Goal: Task Accomplishment & Management: Manage account settings

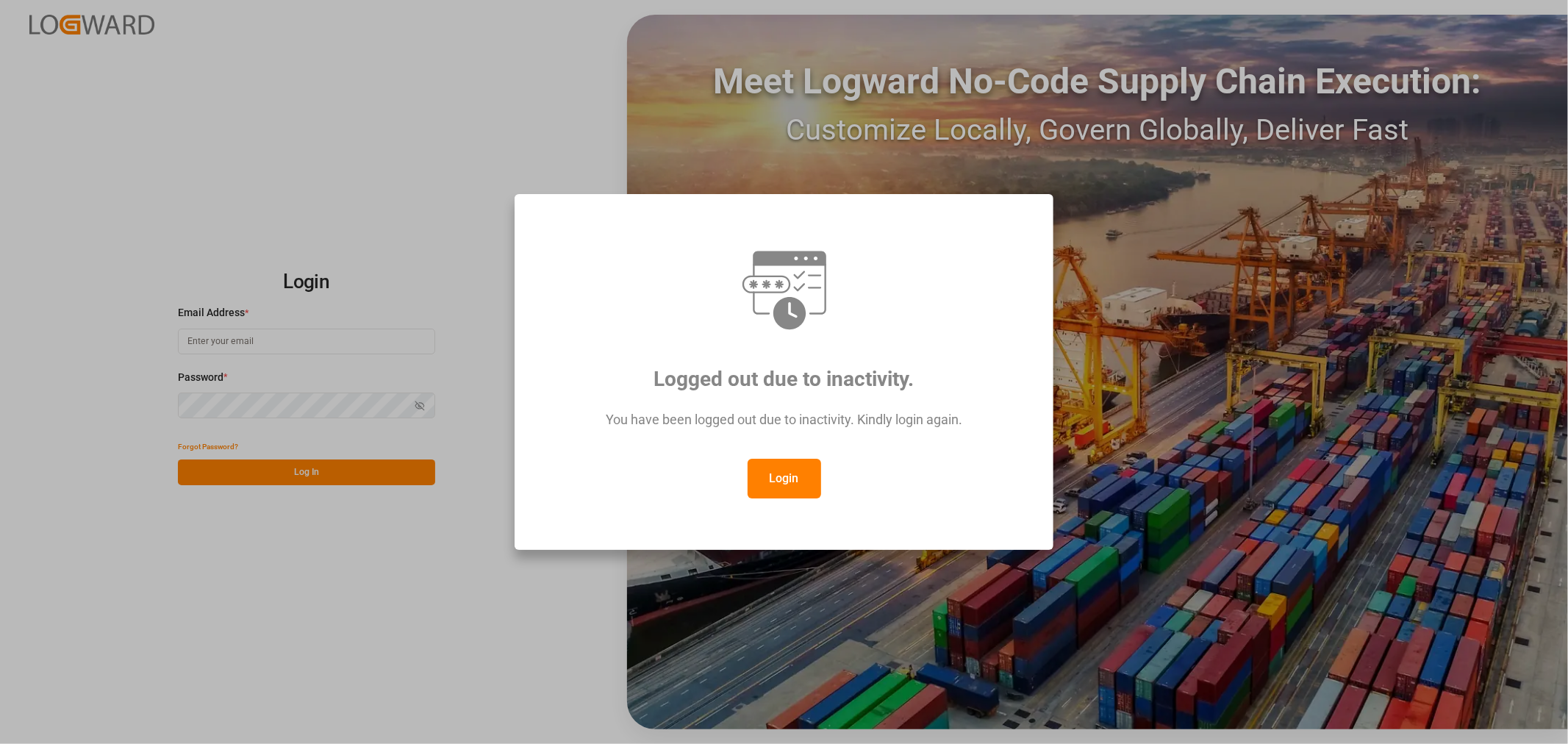
click at [803, 484] on button "Login" at bounding box center [784, 478] width 73 height 40
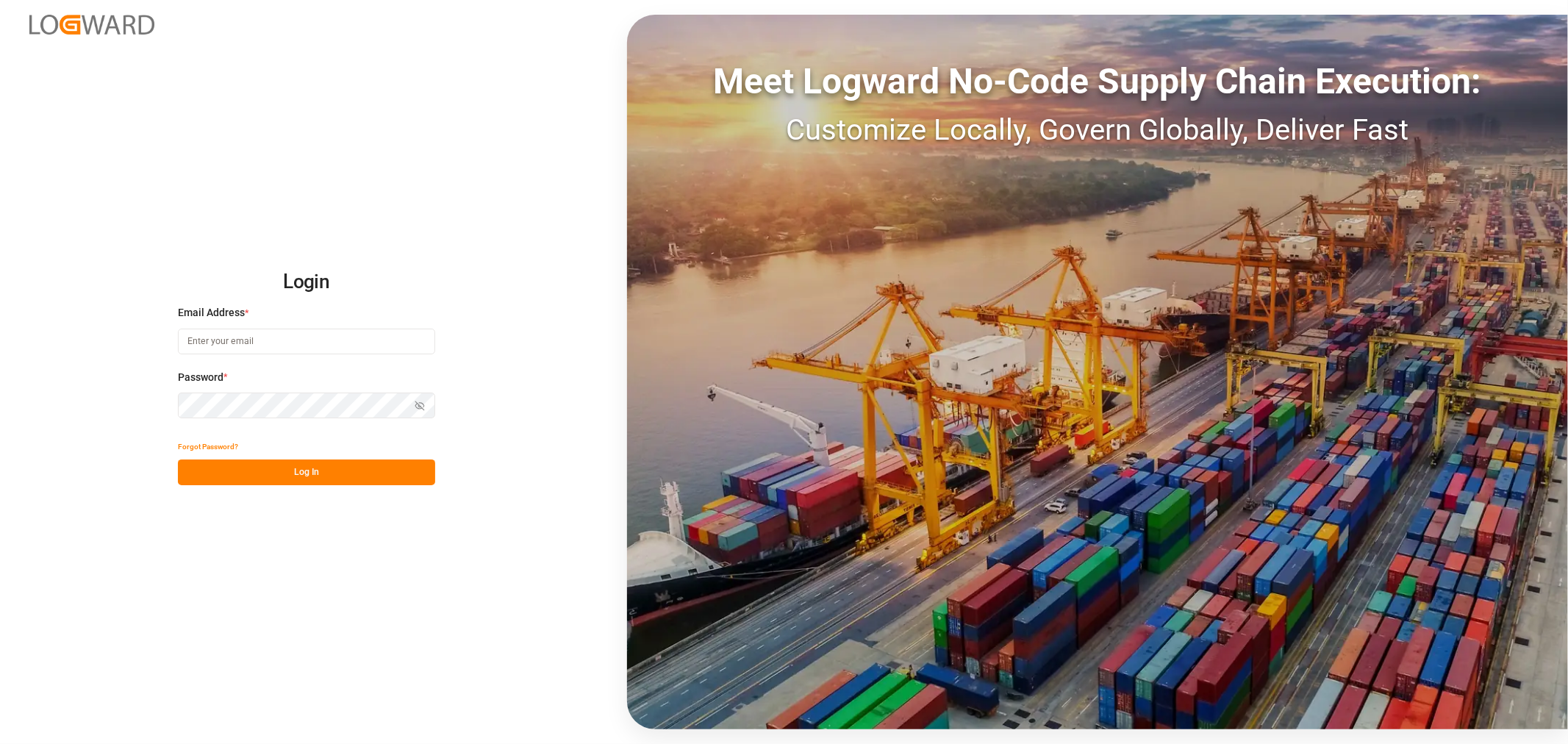
click at [325, 339] on input at bounding box center [306, 342] width 257 height 26
type input "[PERSON_NAME][DOMAIN_NAME][EMAIL_ADDRESS][DOMAIN_NAME]"
click at [424, 405] on button "Show password" at bounding box center [420, 405] width 31 height 26
click at [354, 478] on button "Log In" at bounding box center [306, 472] width 257 height 26
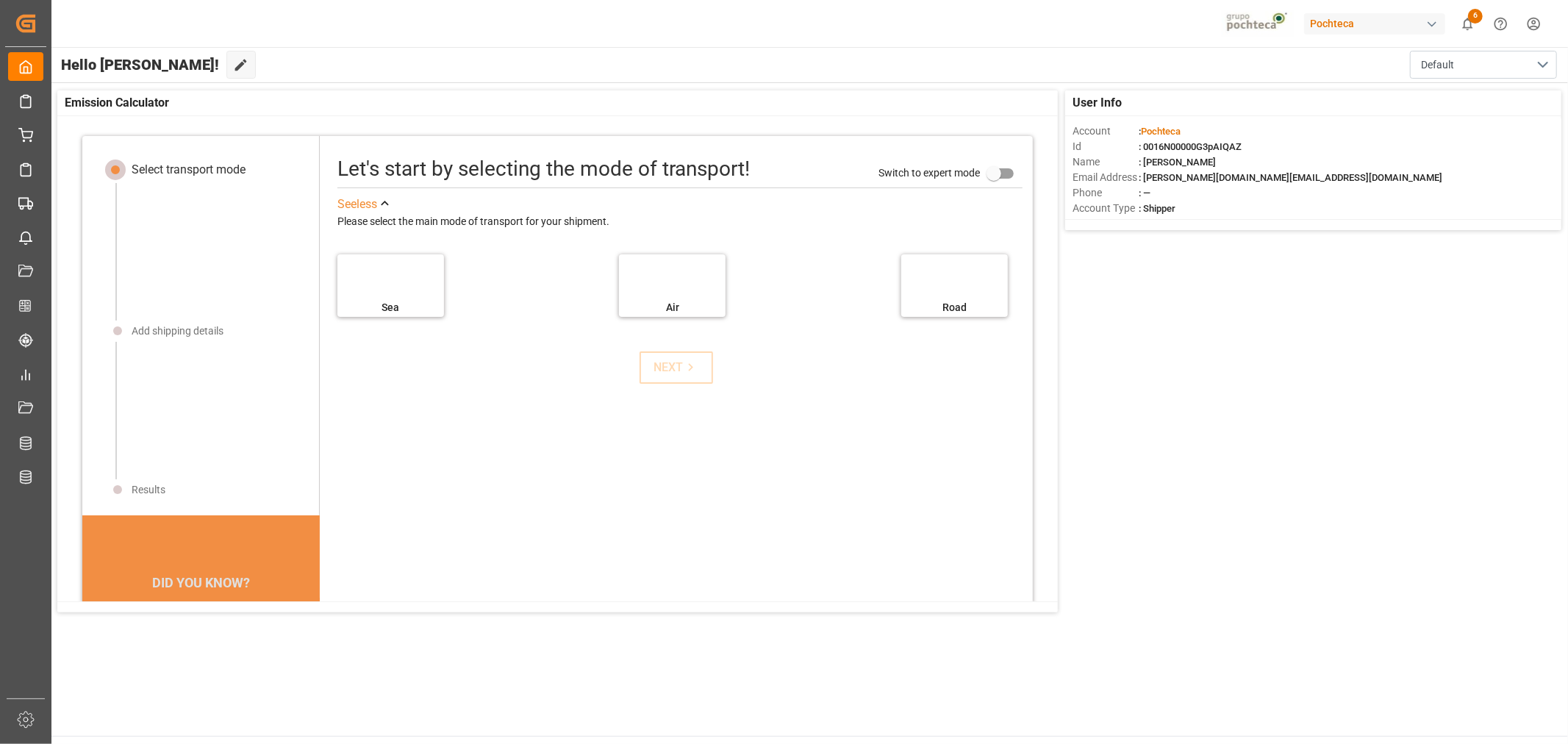
click at [1432, 18] on div "button" at bounding box center [1432, 24] width 15 height 15
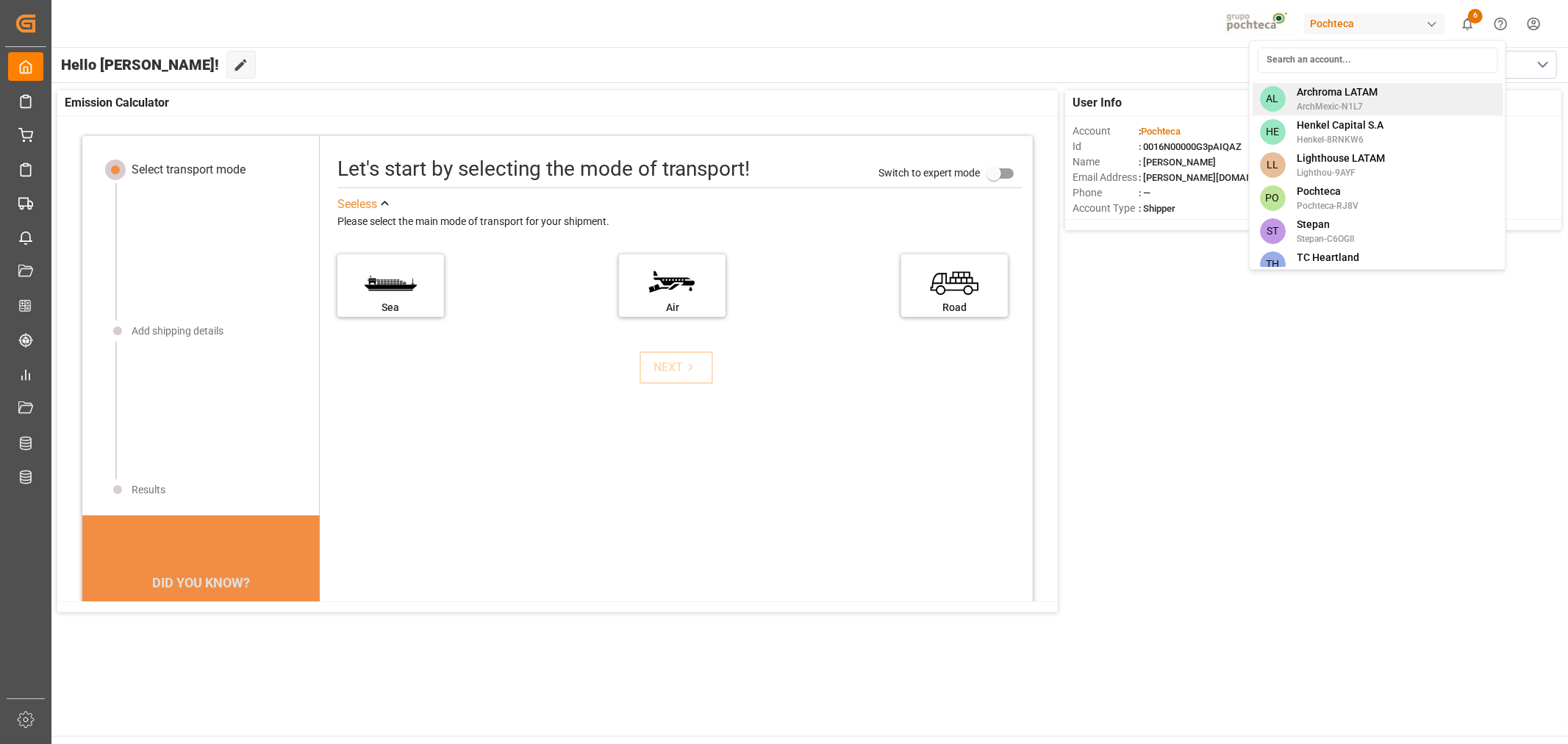
click at [1314, 97] on span "Archroma LATAM" at bounding box center [1336, 92] width 81 height 16
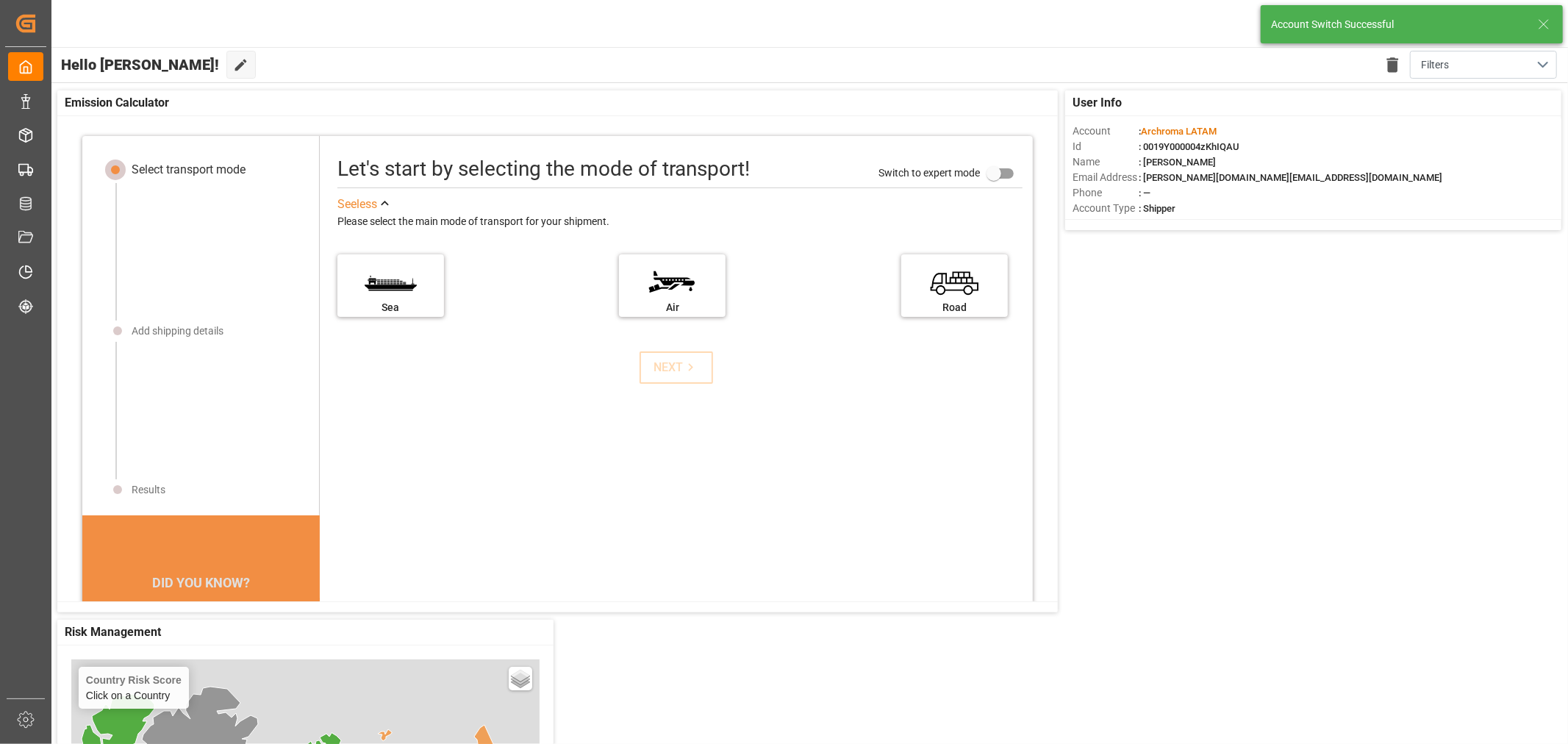
click at [1539, 24] on icon at bounding box center [1544, 24] width 18 height 18
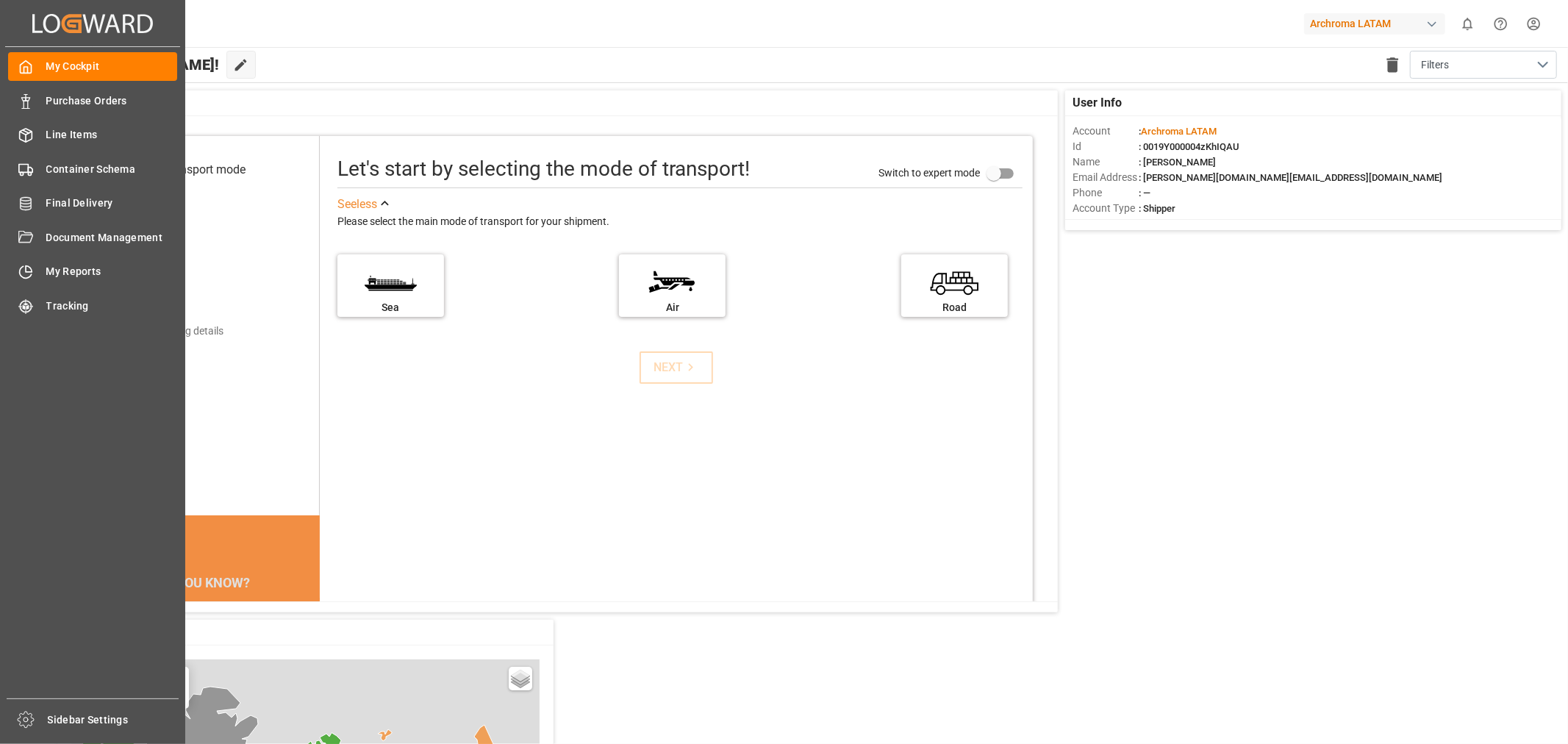
click at [91, 85] on div "My Cockpit My Cockpit Purchase Orders Purchase Orders Line Items Line Items Con…" at bounding box center [92, 373] width 175 height 652
click at [92, 104] on span "Purchase Orders" at bounding box center [112, 100] width 131 height 16
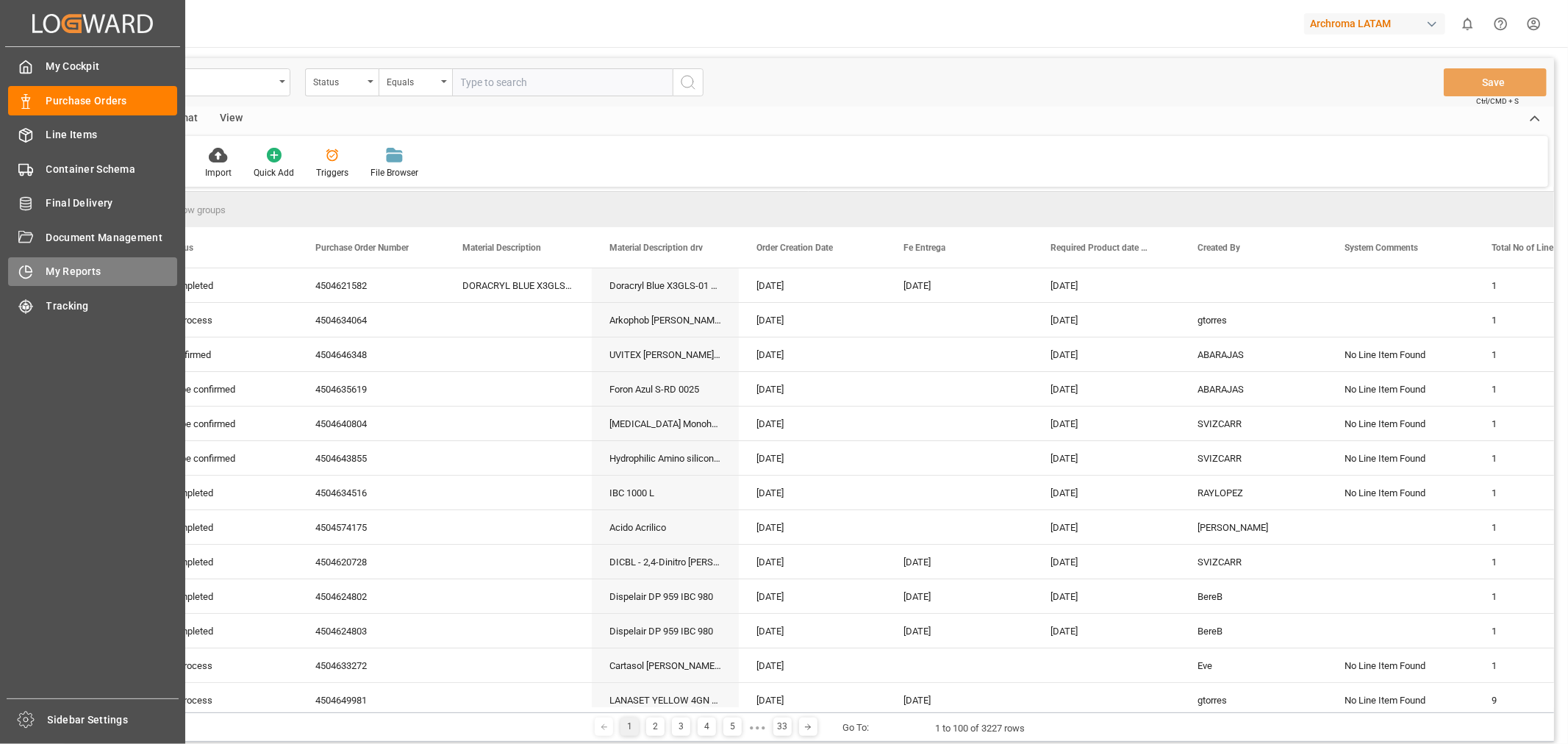
click at [48, 269] on span "My Reports" at bounding box center [112, 272] width 131 height 16
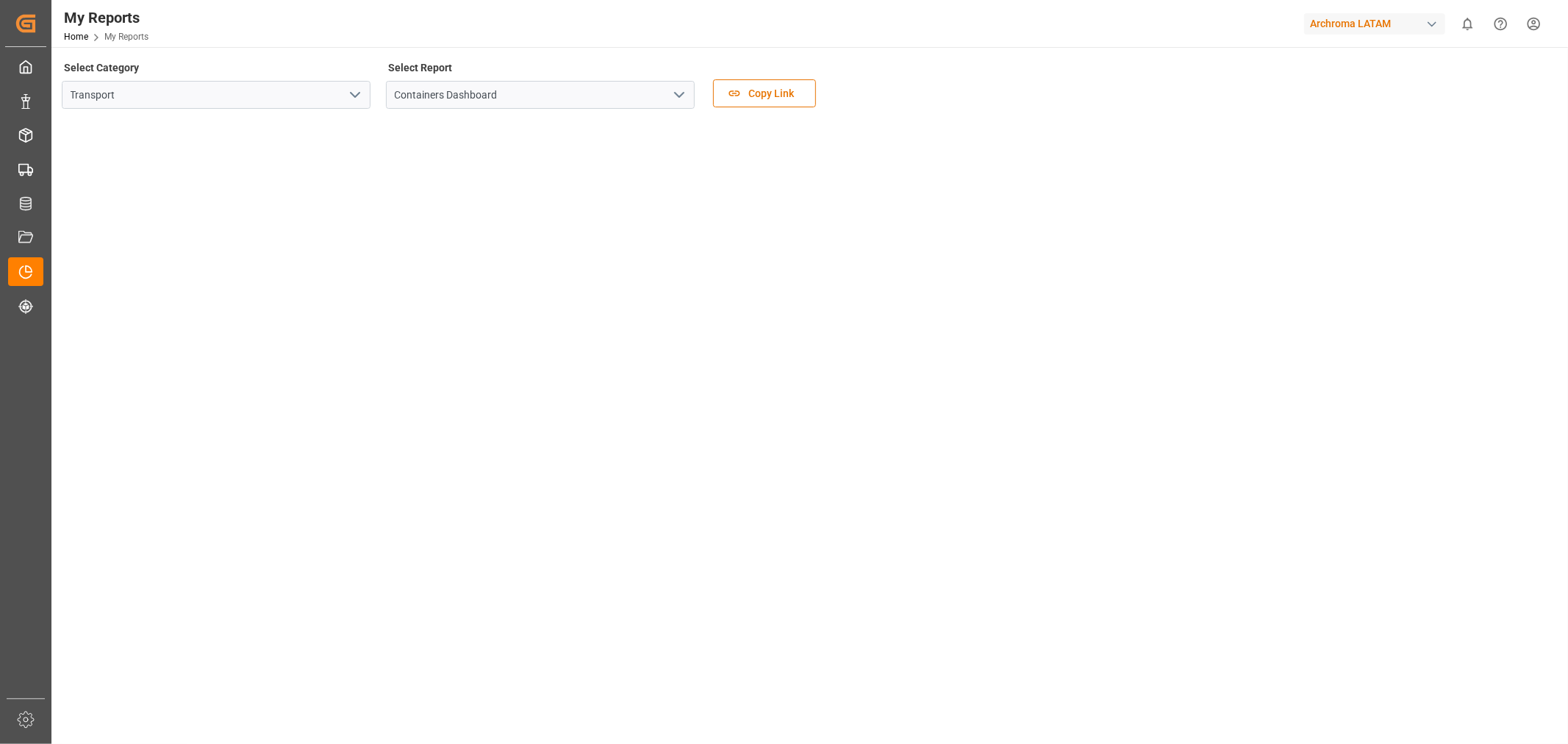
click at [358, 100] on icon "open menu" at bounding box center [356, 95] width 18 height 18
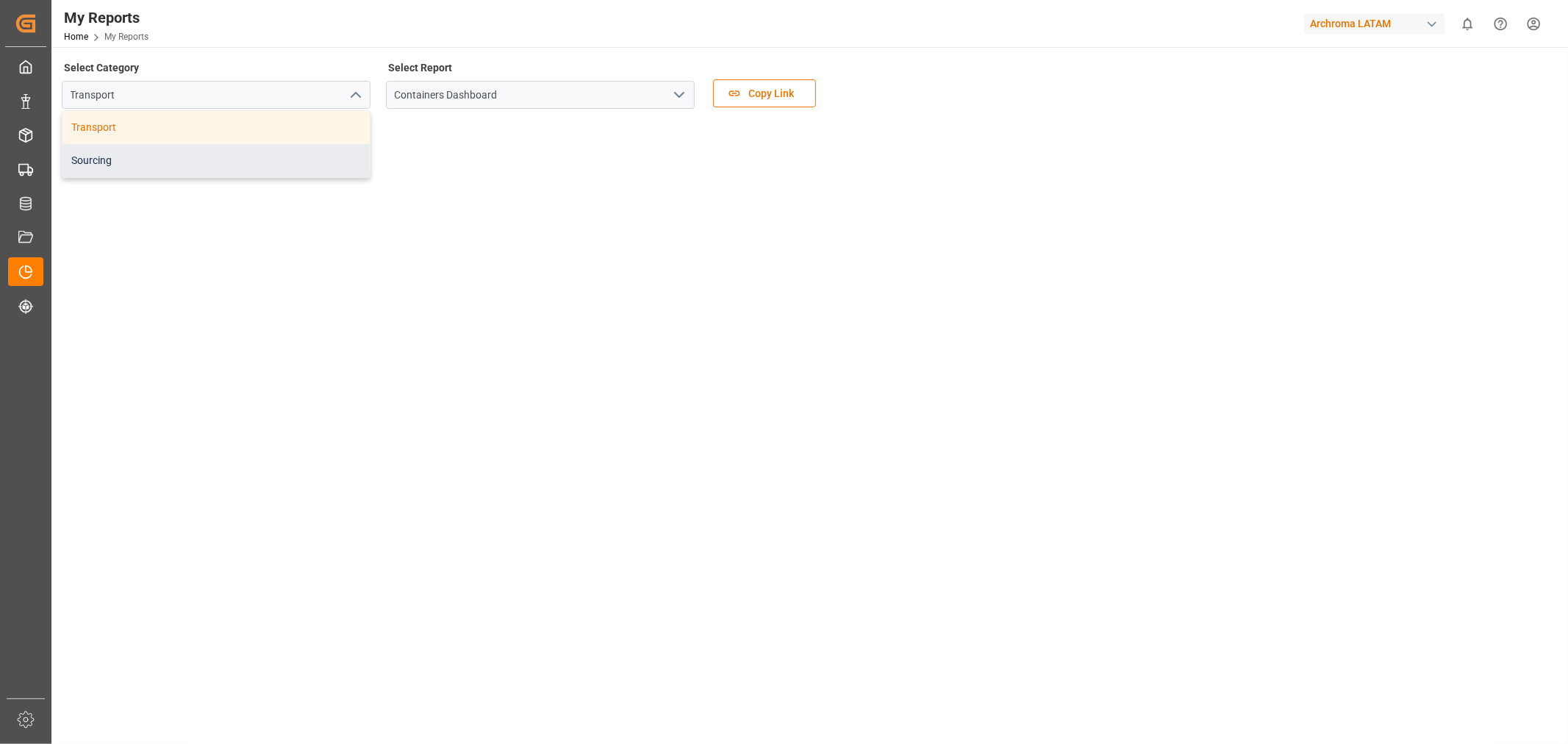
click at [108, 156] on div "Sourcing" at bounding box center [216, 161] width 307 height 33
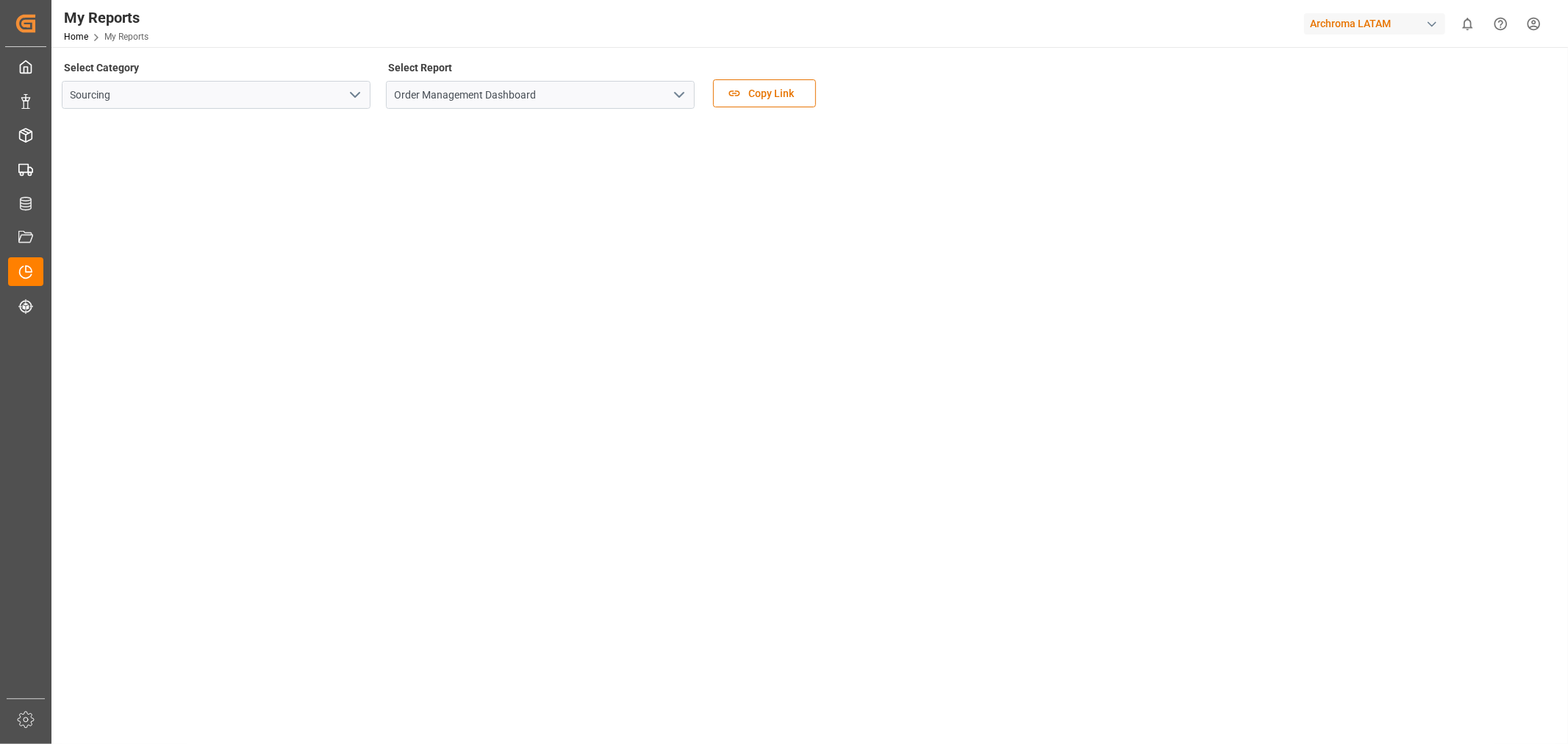
click at [1261, 489] on tableau-viz at bounding box center [808, 683] width 1490 height 1124
click at [1385, 307] on tableau-viz at bounding box center [808, 193] width 1490 height 1124
click at [1209, 334] on tableau-viz at bounding box center [808, 193] width 1490 height 1124
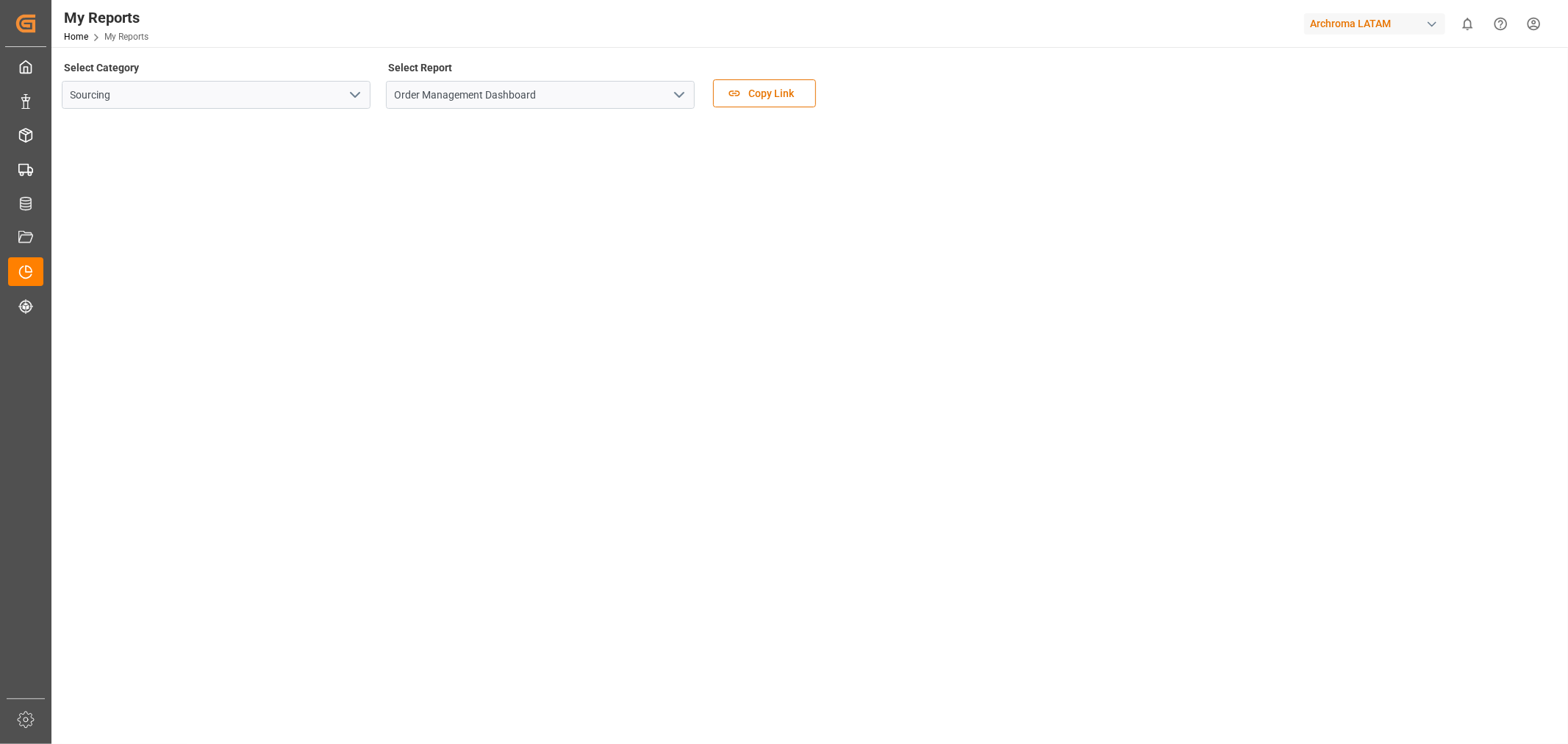
click at [356, 93] on icon "open menu" at bounding box center [356, 95] width 18 height 18
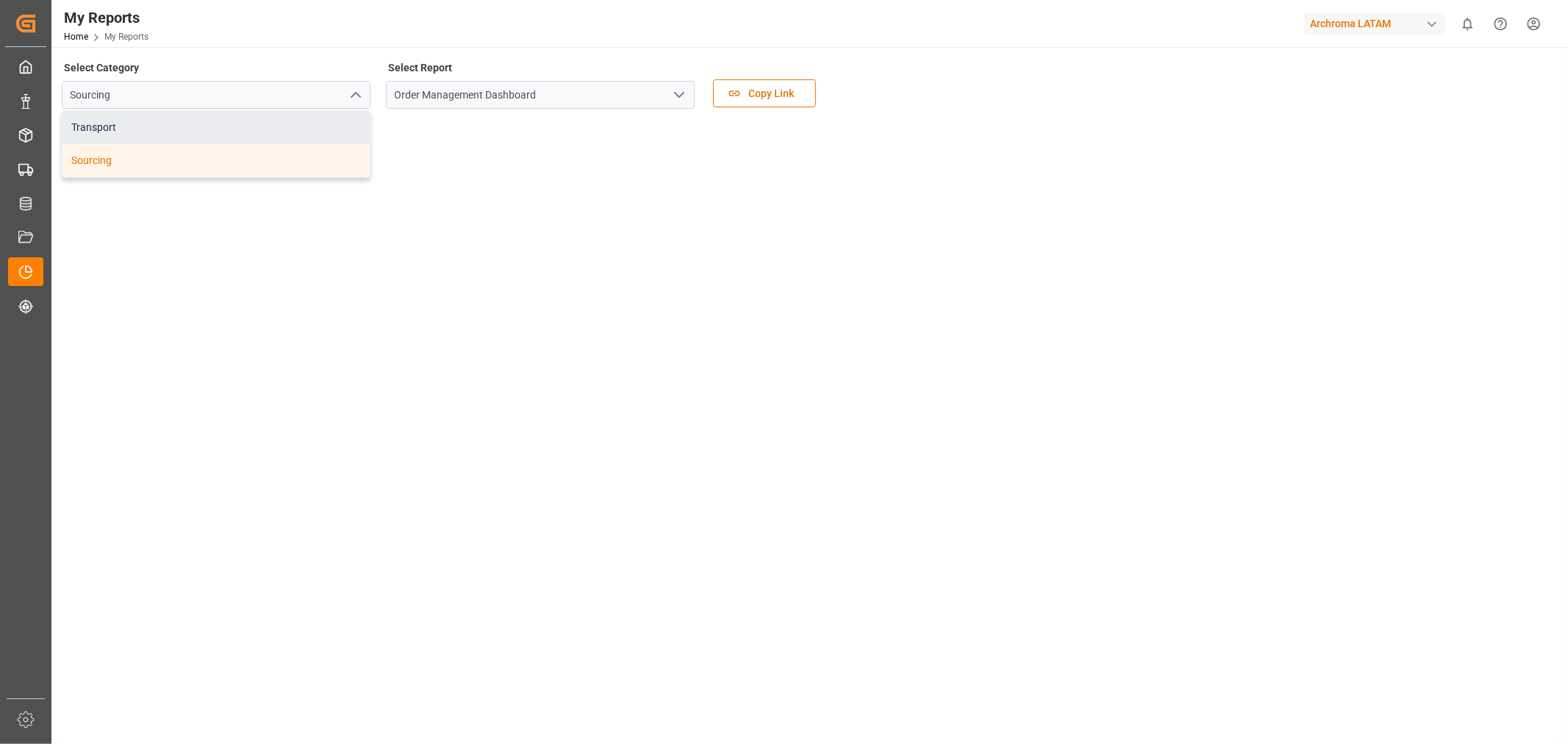
click at [110, 131] on div "Transport" at bounding box center [216, 127] width 307 height 33
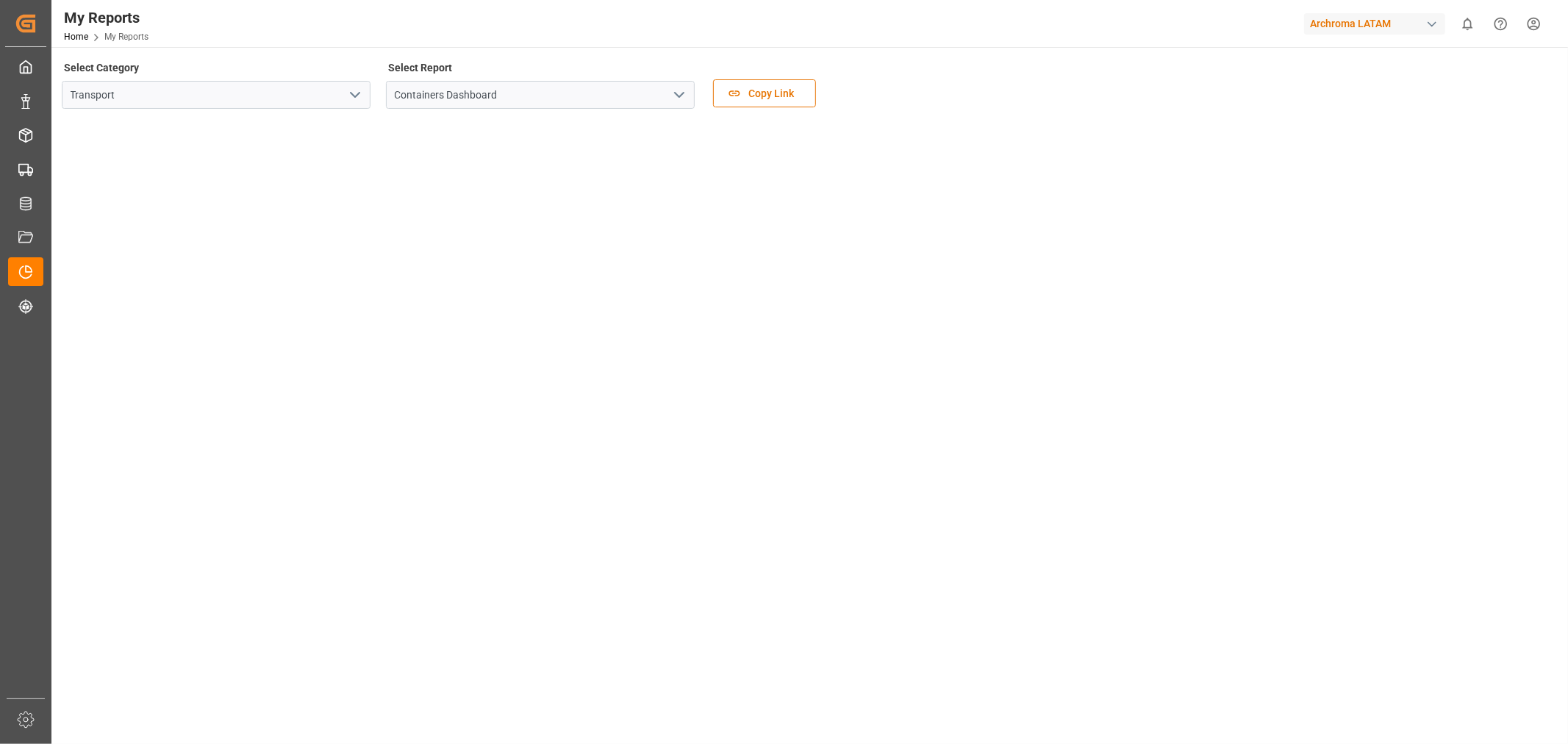
click at [678, 97] on polyline "open menu" at bounding box center [678, 95] width 9 height 4
click at [438, 129] on div "Containers Dashboard" at bounding box center [540, 127] width 307 height 33
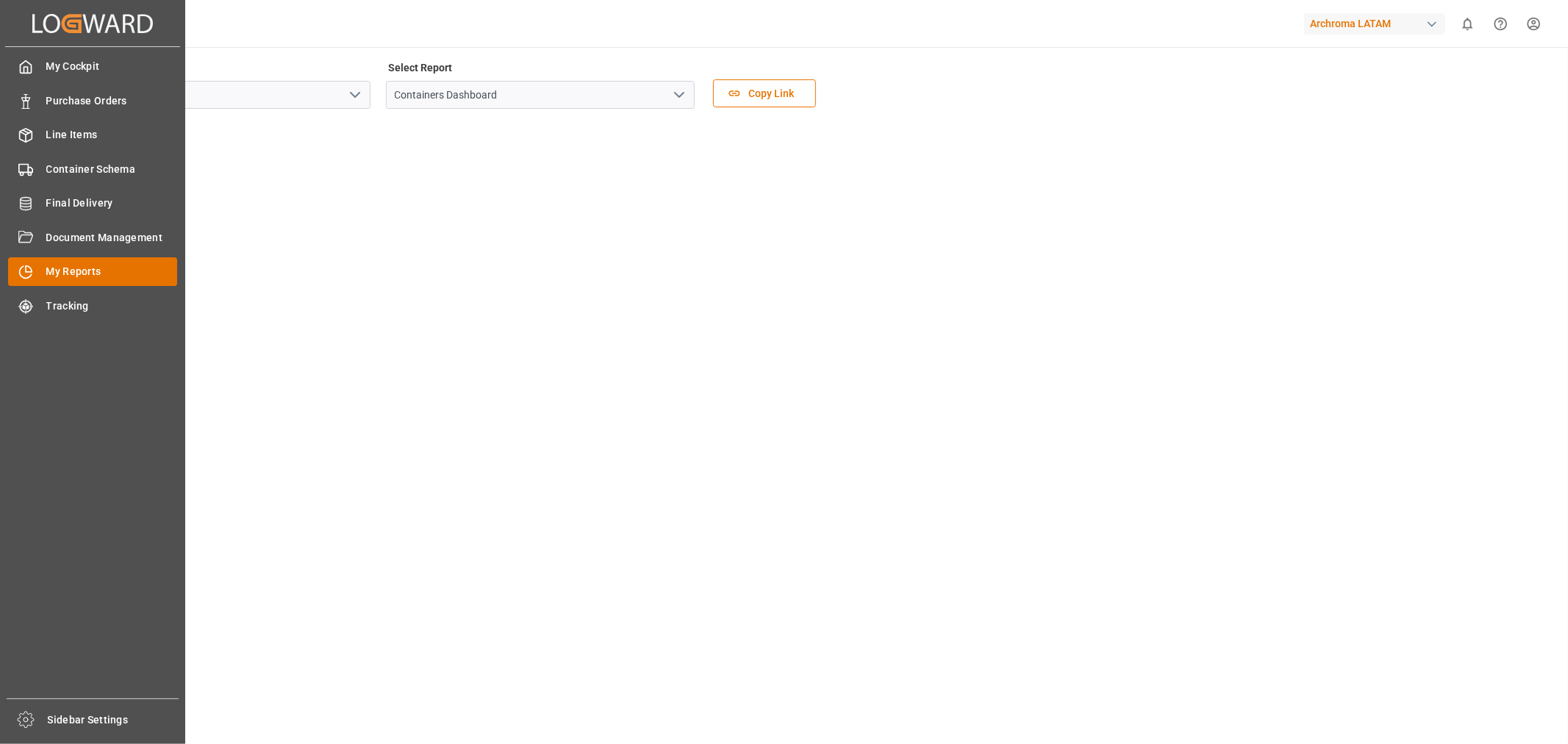
click at [70, 268] on span "My Reports" at bounding box center [112, 272] width 131 height 16
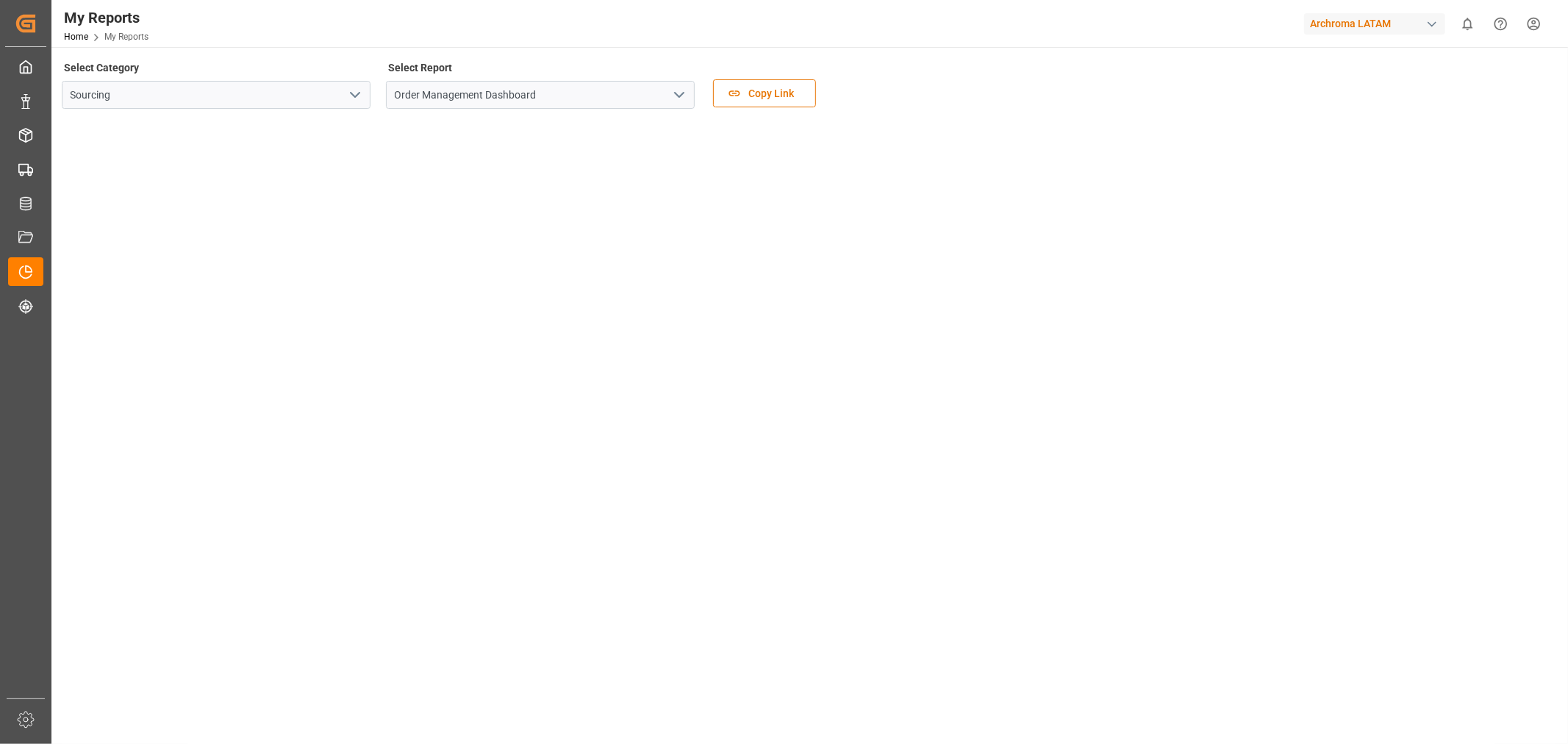
click at [1430, 24] on div "button" at bounding box center [1432, 24] width 15 height 15
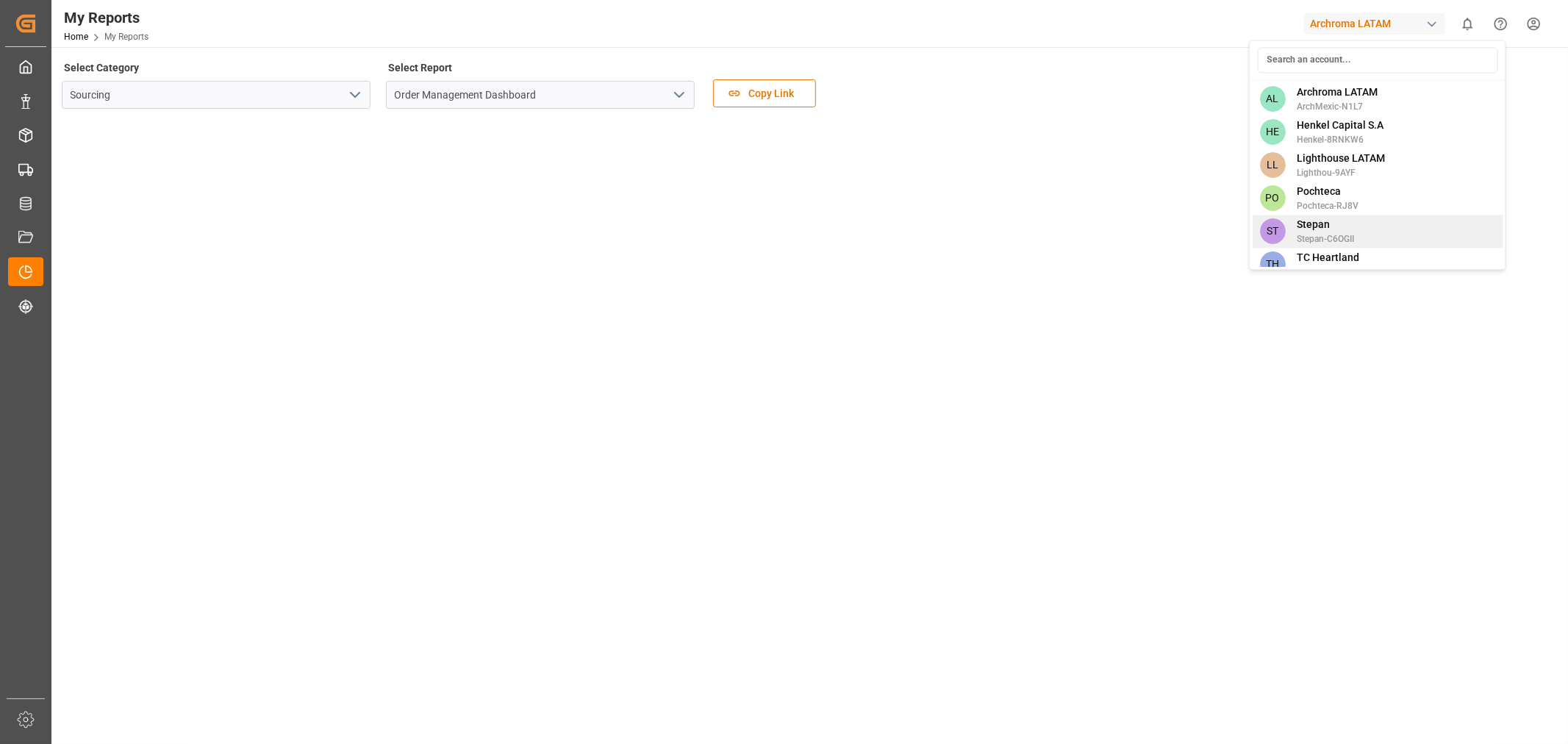
click at [1319, 217] on span "Stepan" at bounding box center [1325, 224] width 57 height 16
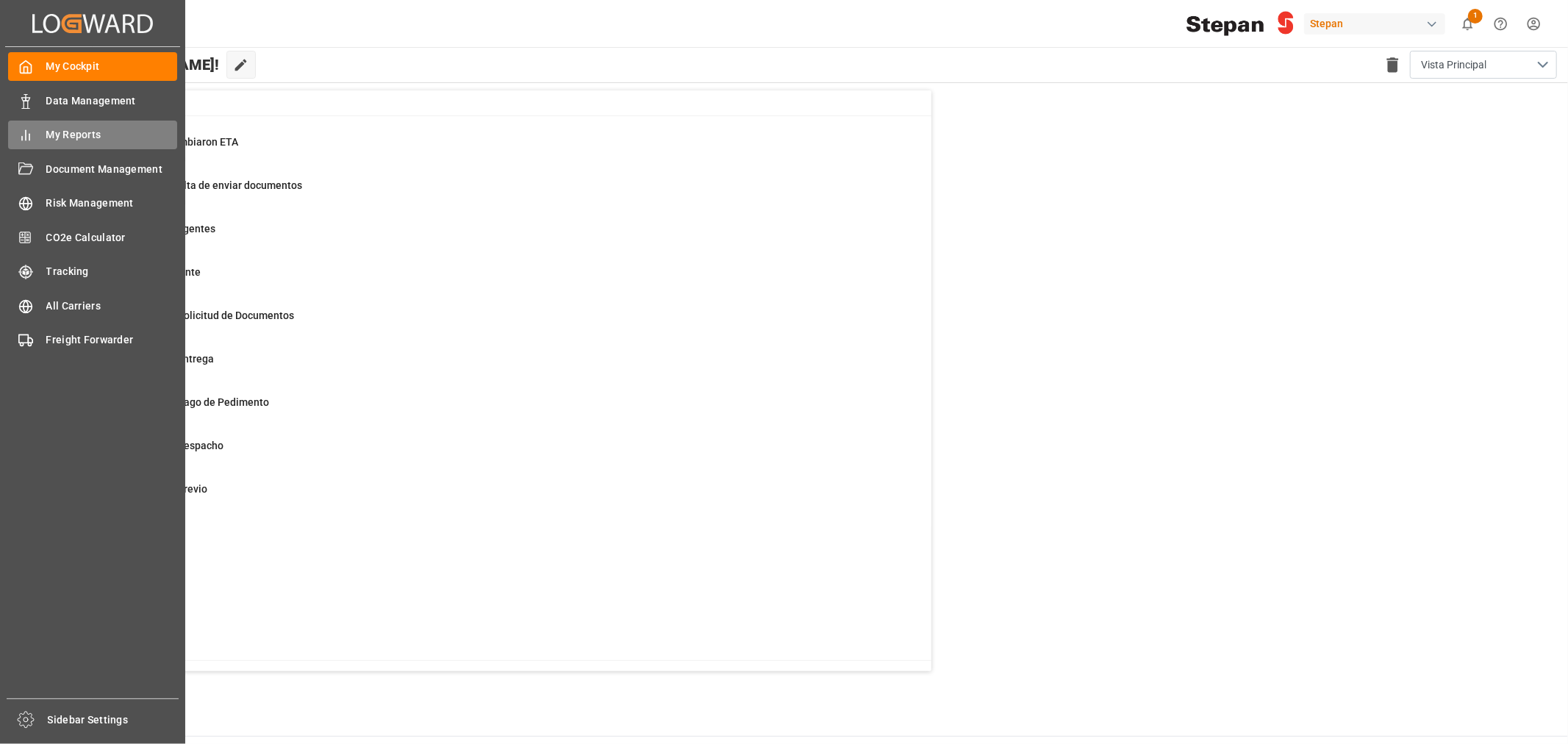
click at [53, 135] on span "My Reports" at bounding box center [112, 135] width 131 height 16
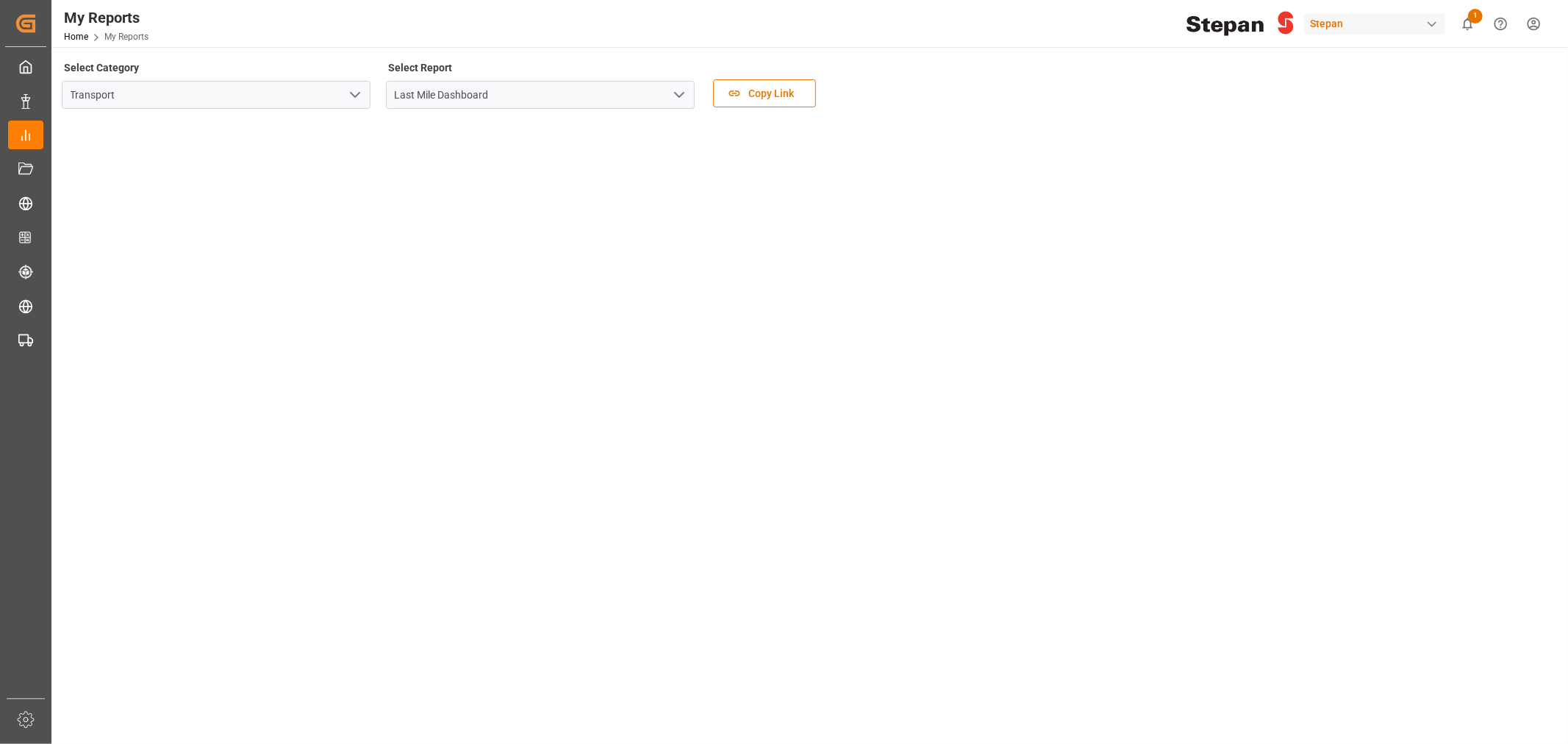
click at [361, 93] on icon "open menu" at bounding box center [356, 95] width 18 height 18
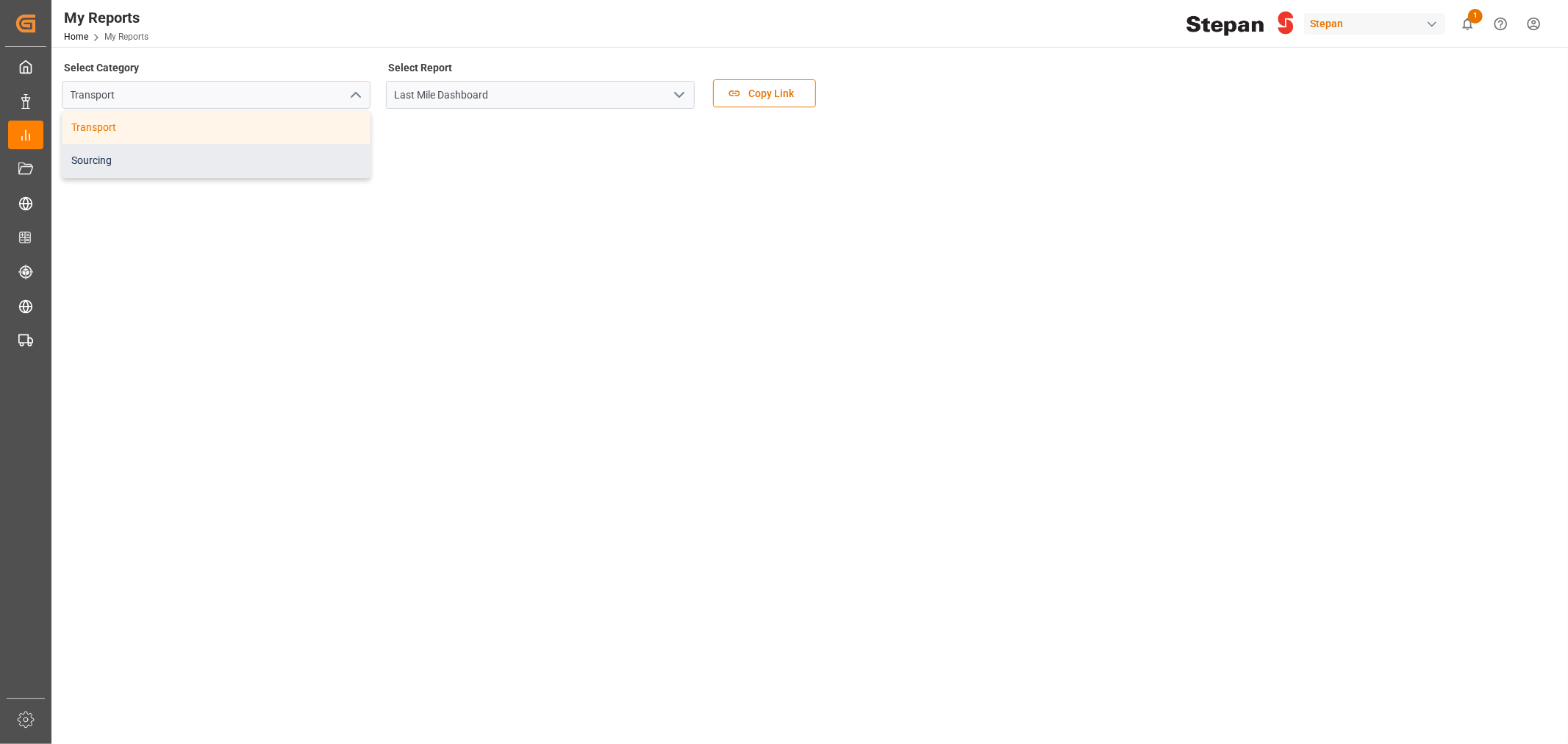
click at [86, 152] on div "Sourcing" at bounding box center [216, 161] width 307 height 33
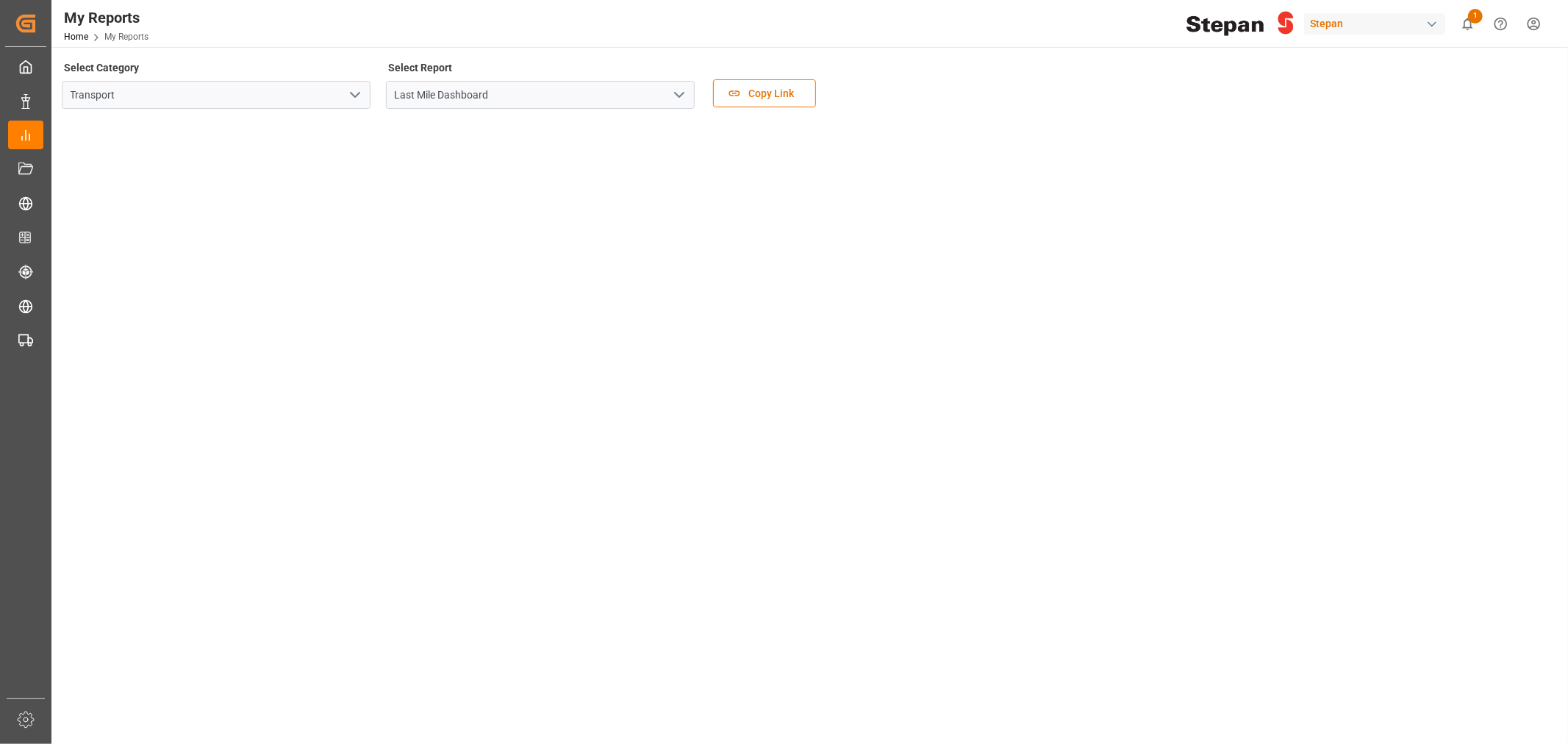
click at [686, 99] on icon "open menu" at bounding box center [679, 95] width 18 height 18
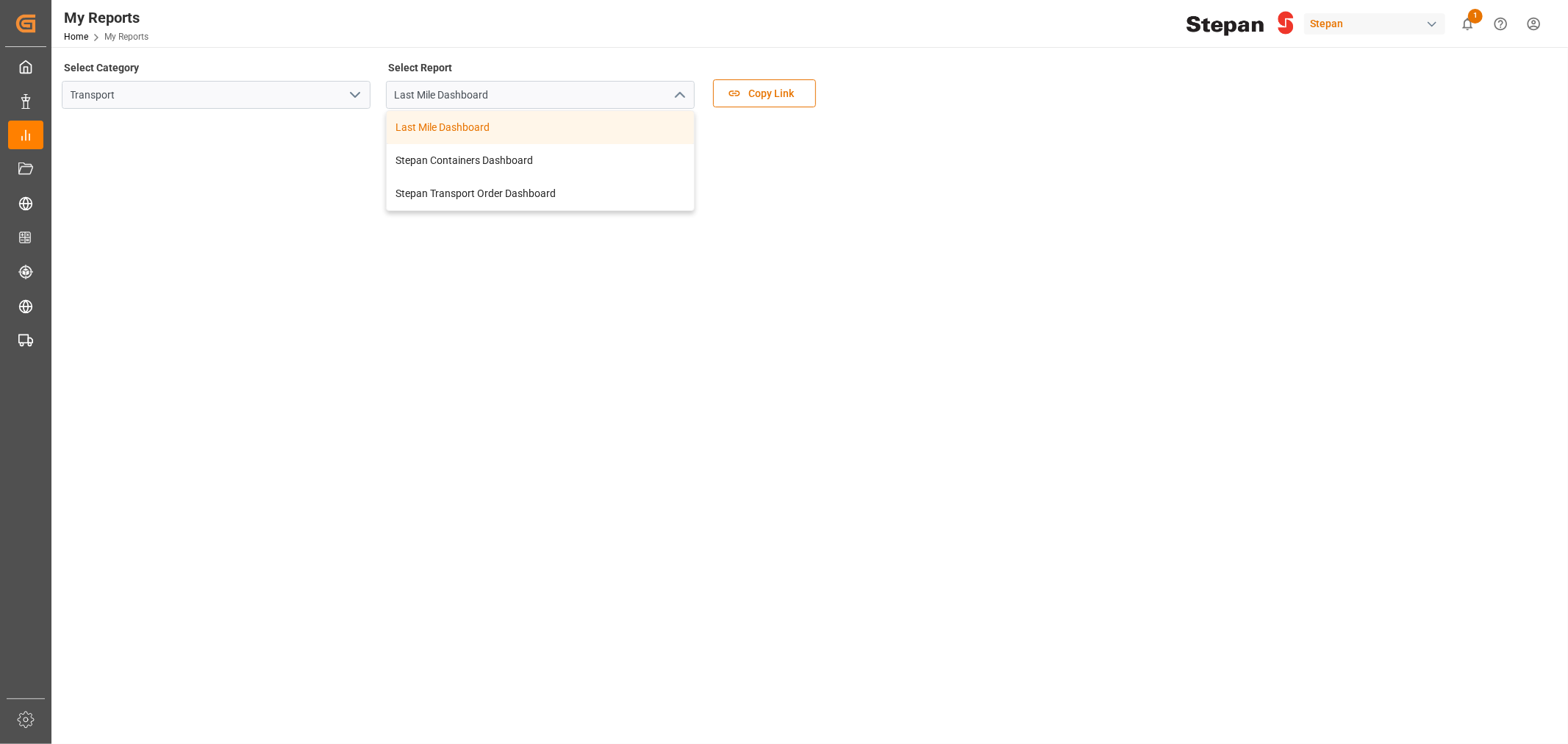
click at [1434, 25] on div "button" at bounding box center [1432, 24] width 15 height 15
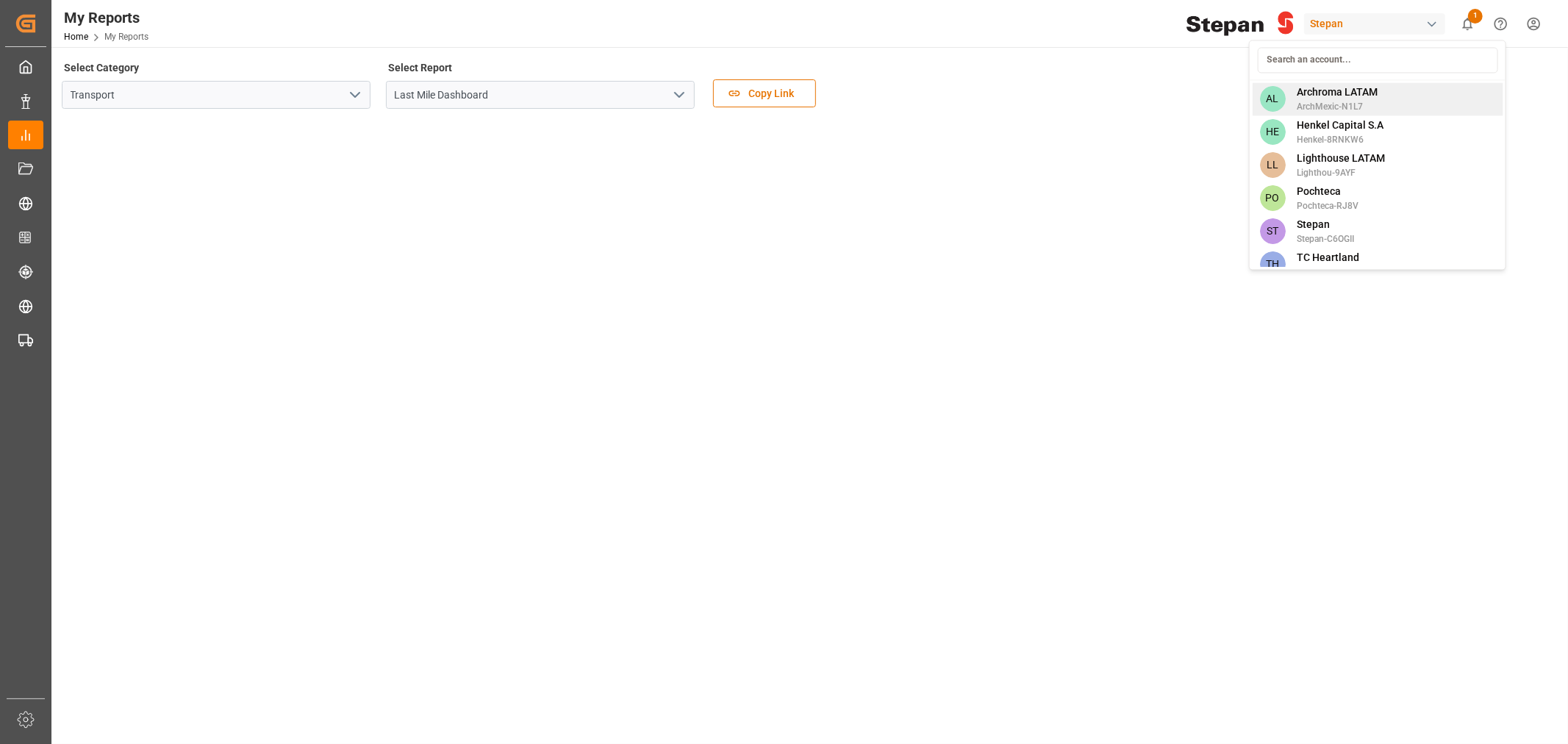
click at [1366, 100] on span "ArchMexic-N1L7" at bounding box center [1336, 107] width 81 height 13
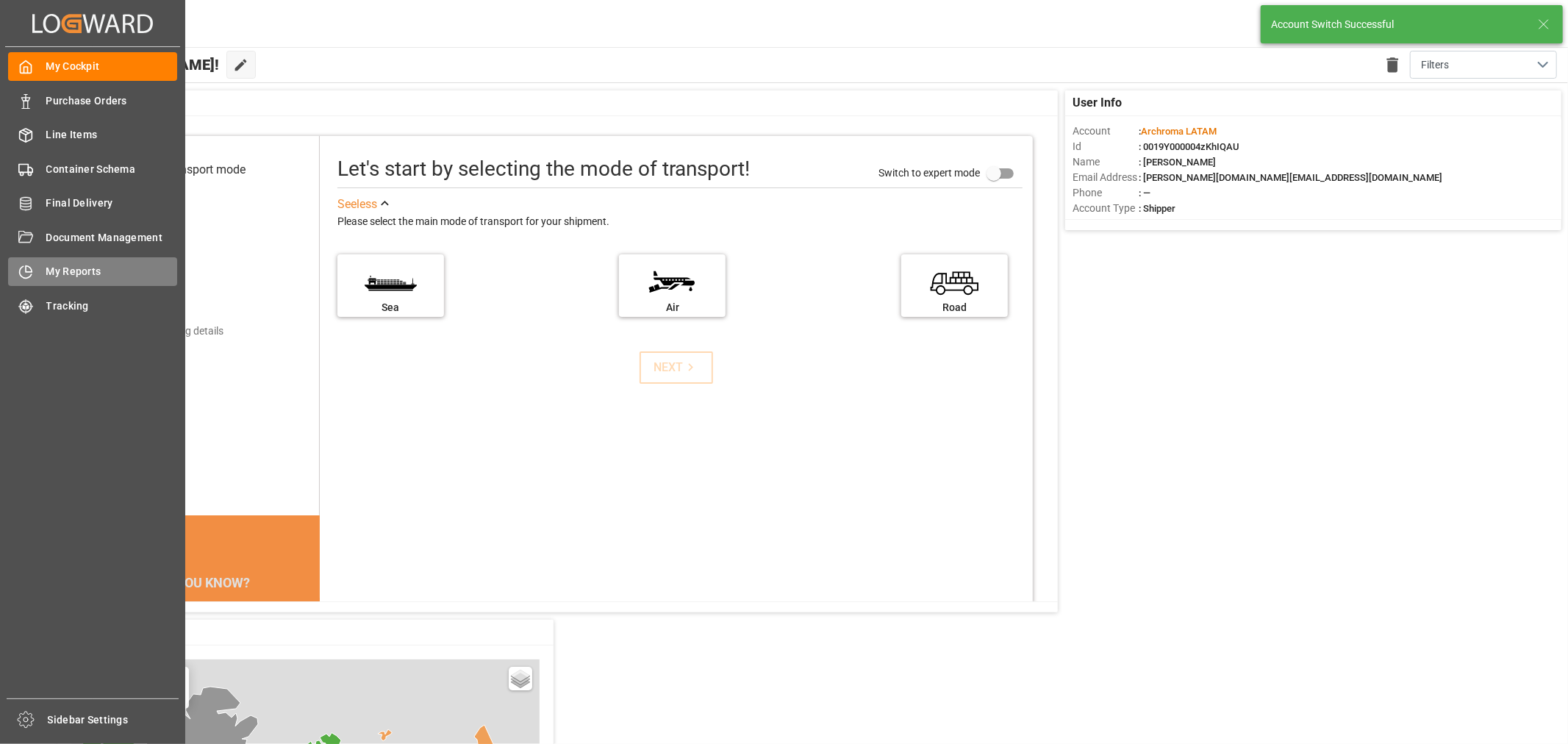
click at [81, 273] on span "My Reports" at bounding box center [112, 272] width 131 height 16
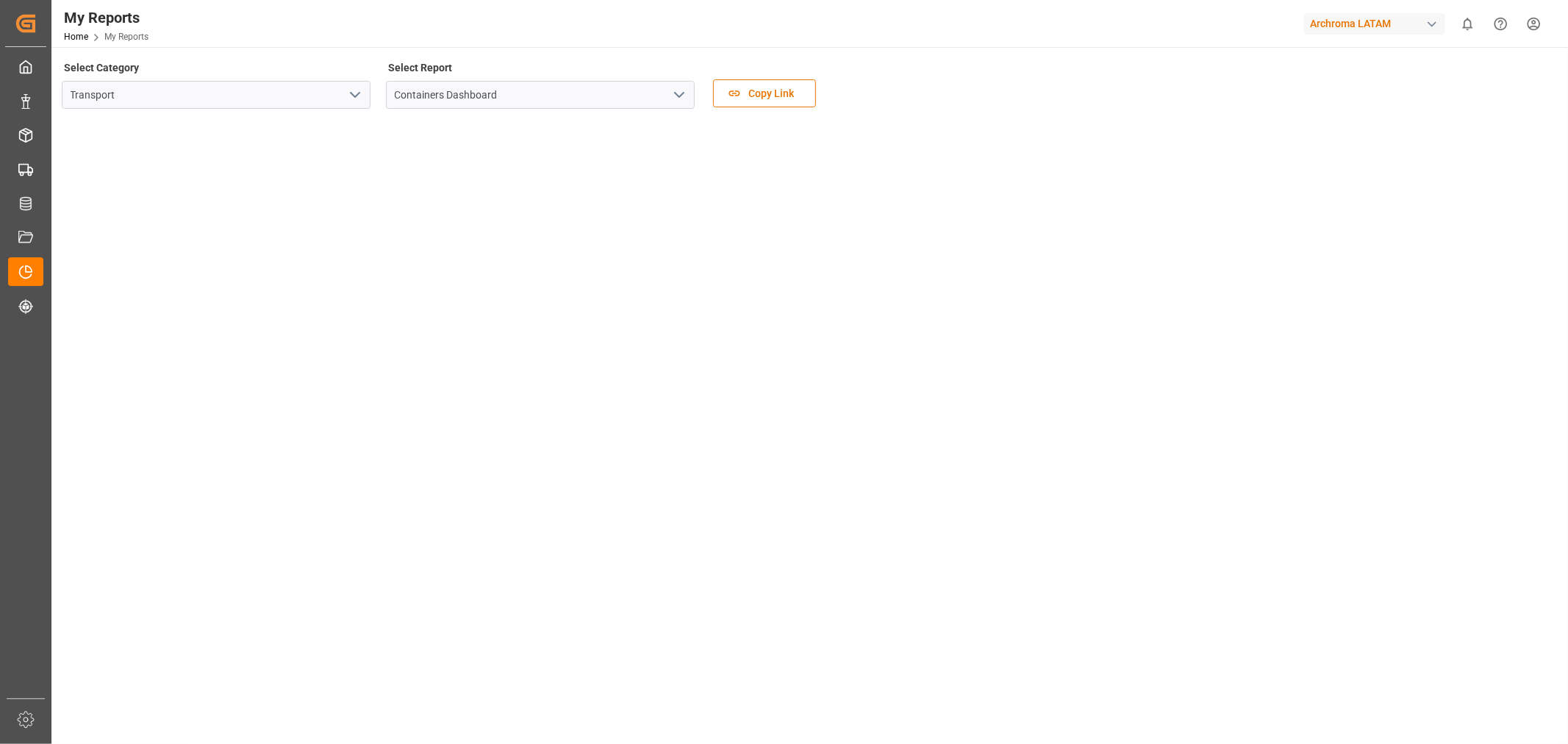
scroll to position [163, 0]
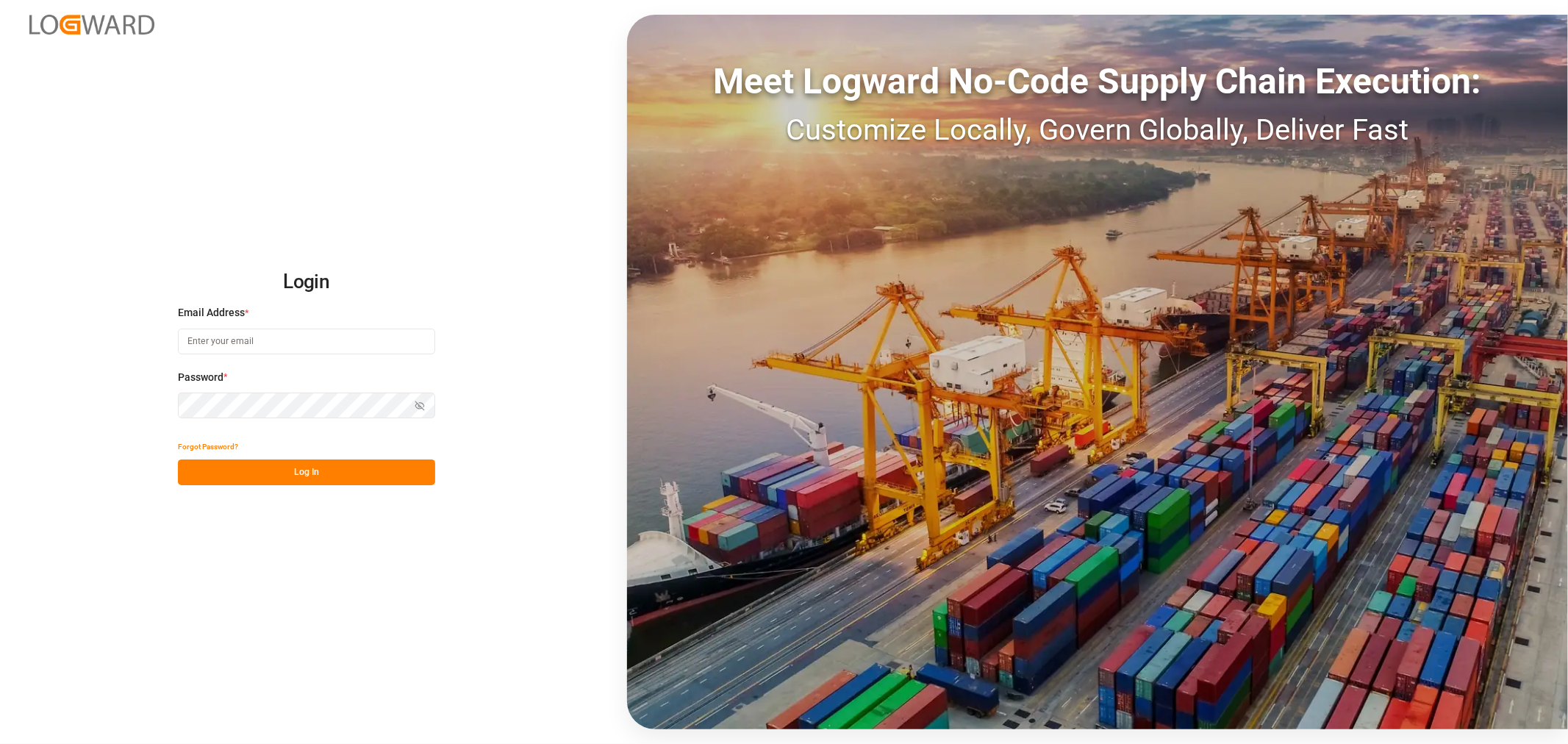
click at [267, 334] on input at bounding box center [306, 342] width 257 height 26
type input "[PERSON_NAME][DOMAIN_NAME][EMAIL_ADDRESS][DOMAIN_NAME]"
click at [409, 405] on button "Show password" at bounding box center [420, 405] width 31 height 26
click at [346, 476] on button "Log In" at bounding box center [306, 472] width 257 height 26
